Goal: Find specific page/section

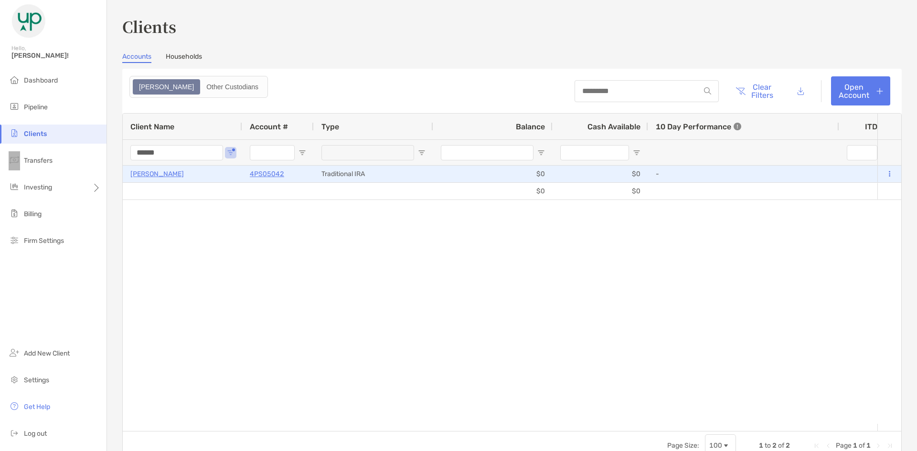
click at [158, 178] on p "[PERSON_NAME]" at bounding box center [156, 174] width 53 height 12
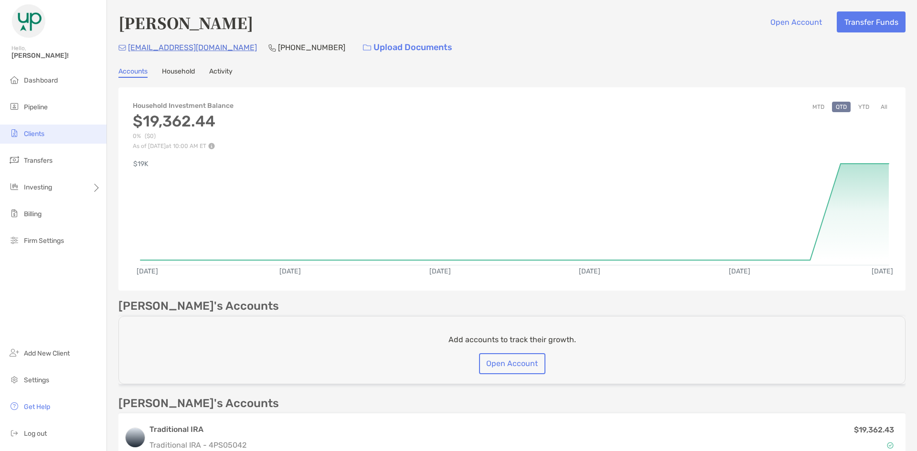
click at [37, 138] on li "Clients" at bounding box center [53, 134] width 106 height 19
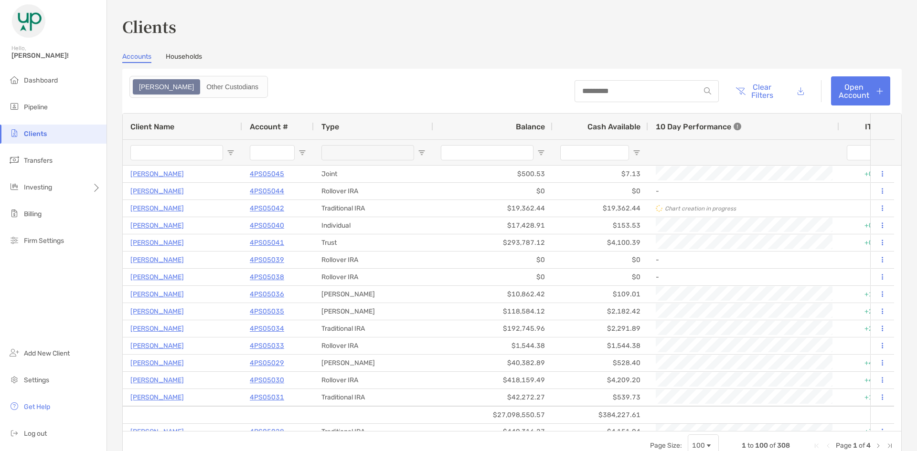
type input "******"
